Goal: Navigation & Orientation: Find specific page/section

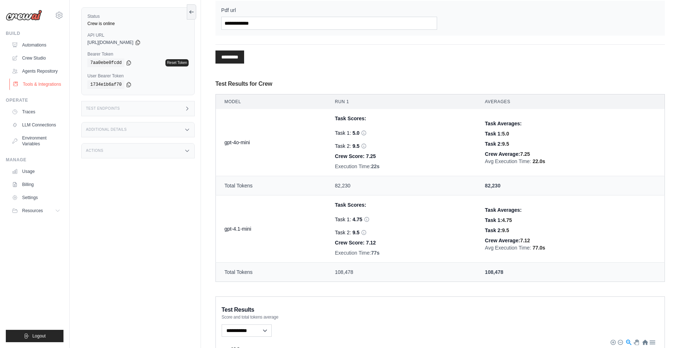
click at [36, 80] on link "Tools & Integrations" at bounding box center [36, 84] width 55 height 12
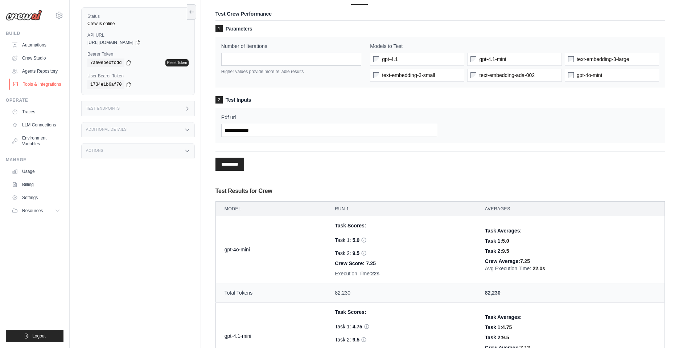
click at [30, 83] on link "Tools & Integrations" at bounding box center [36, 84] width 55 height 12
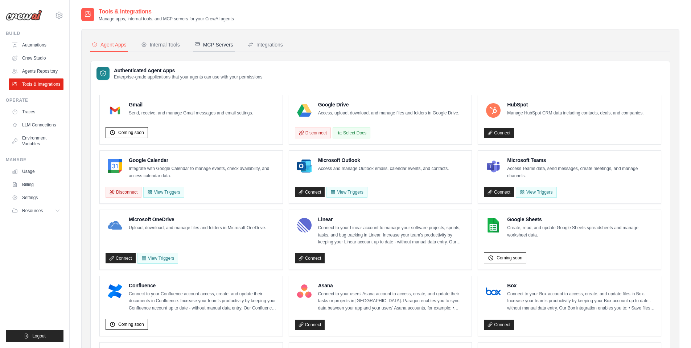
click at [217, 40] on button "MCP Servers" at bounding box center [214, 45] width 42 height 14
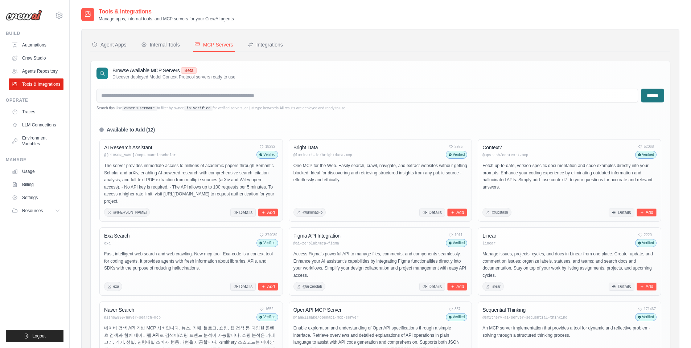
click at [189, 69] on span "Beta" at bounding box center [189, 70] width 16 height 7
click at [192, 110] on code "is:verified" at bounding box center [198, 108] width 28 height 5
click at [42, 92] on ul "Build Automations Crew Studio Agents Repository Tools & Integrations" at bounding box center [35, 185] width 58 height 311
click at [43, 81] on link "Tools & Integrations" at bounding box center [36, 84] width 55 height 12
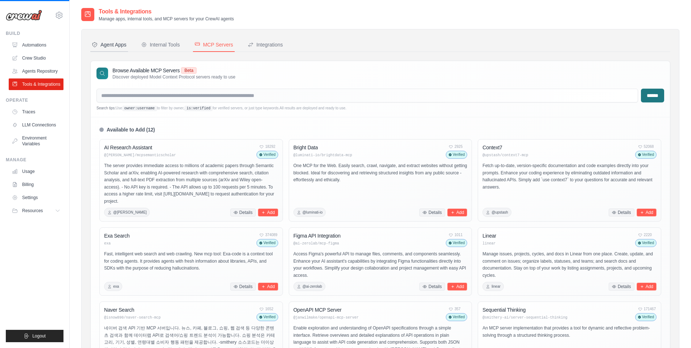
click at [123, 45] on div "Agent Apps" at bounding box center [109, 44] width 35 height 7
